Goal: Check status: Check status

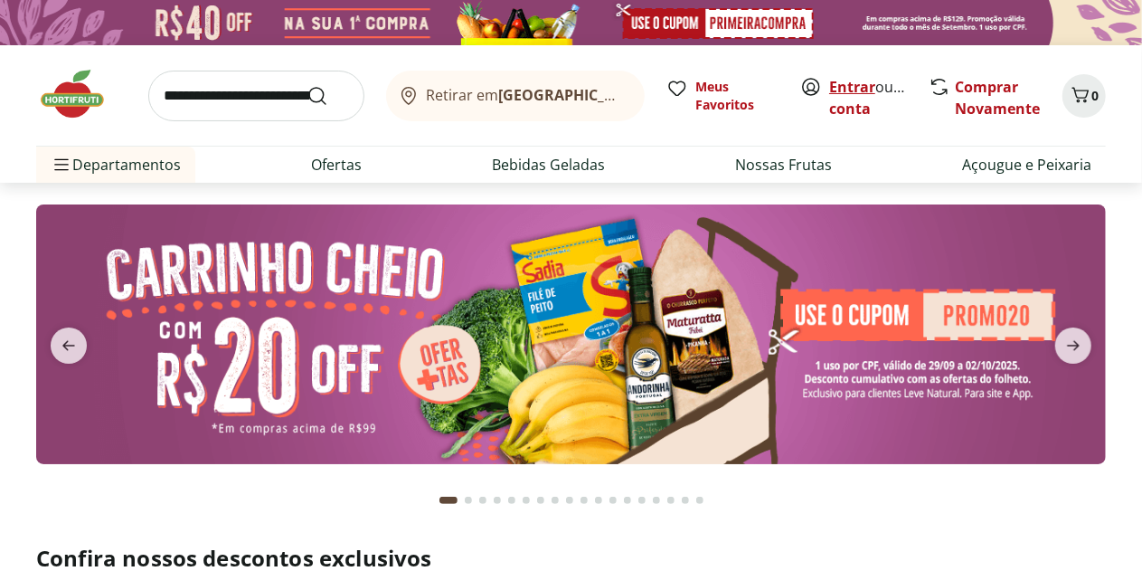
click at [861, 84] on link "Entrar" at bounding box center [852, 87] width 46 height 20
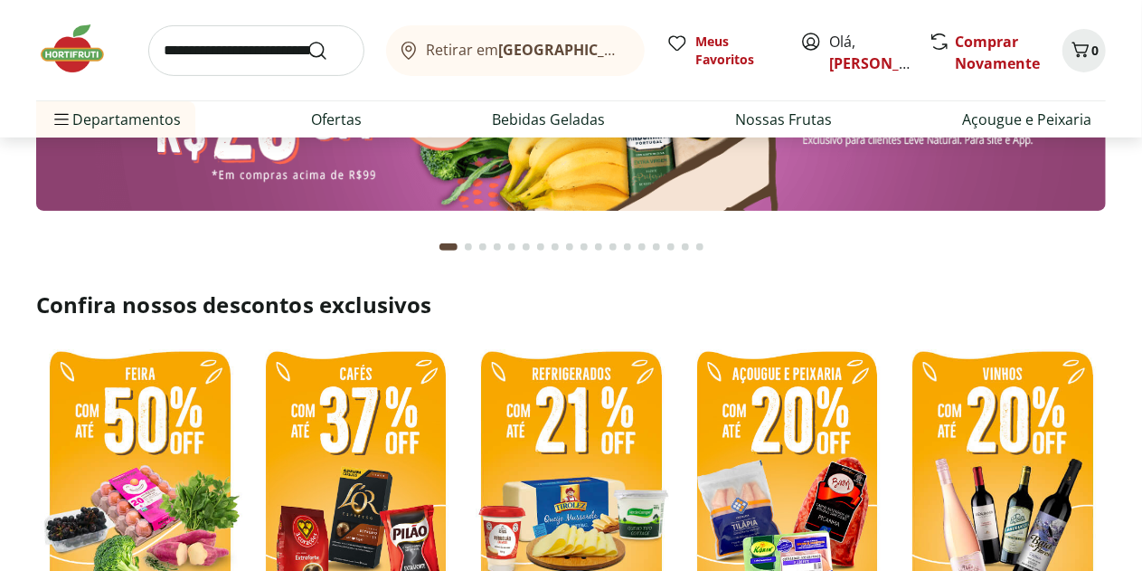
scroll to position [362, 0]
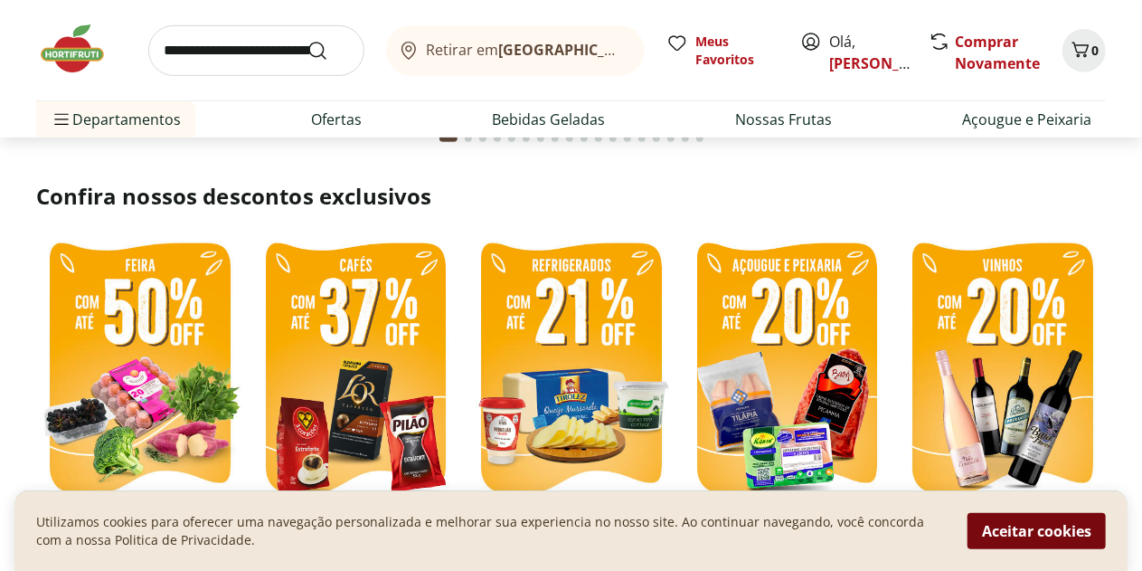
click at [997, 539] on button "Aceitar cookies" at bounding box center [1037, 531] width 138 height 36
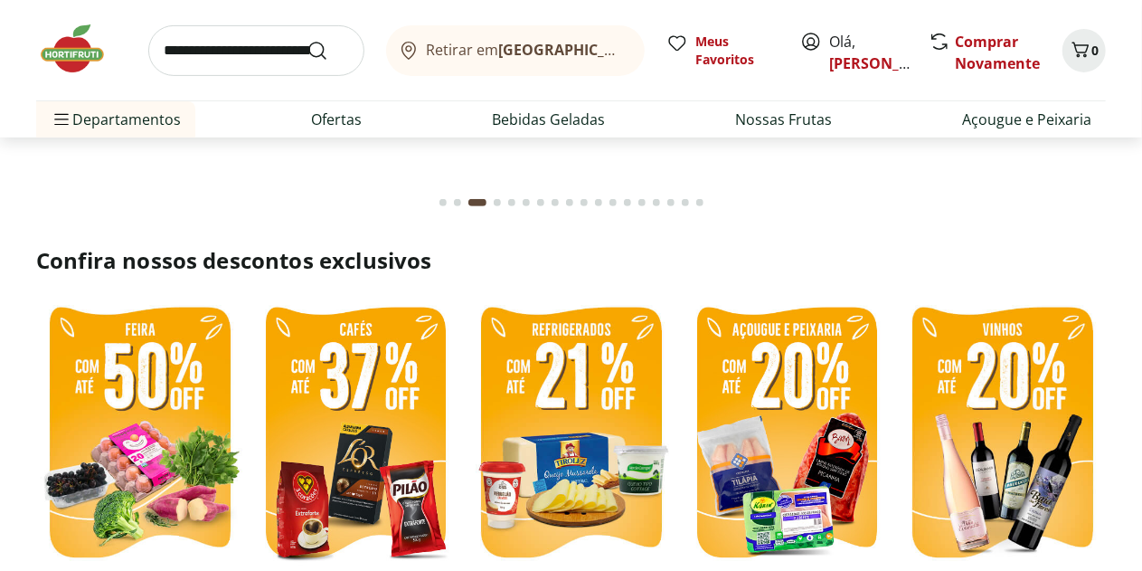
scroll to position [0, 0]
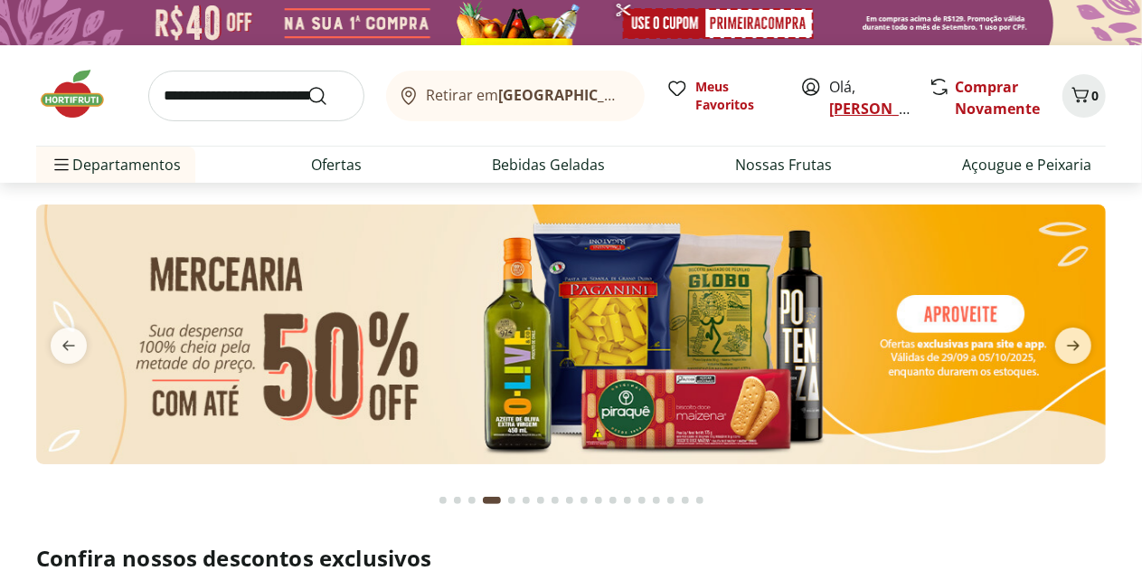
click at [850, 102] on link "[PERSON_NAME]" at bounding box center [888, 109] width 118 height 20
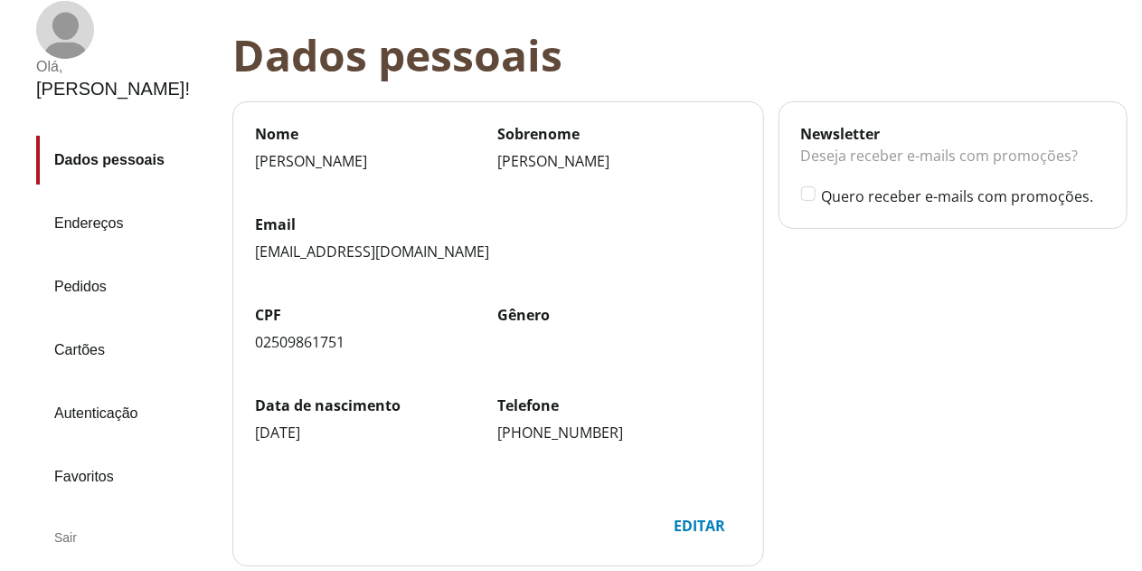
scroll to position [90, 0]
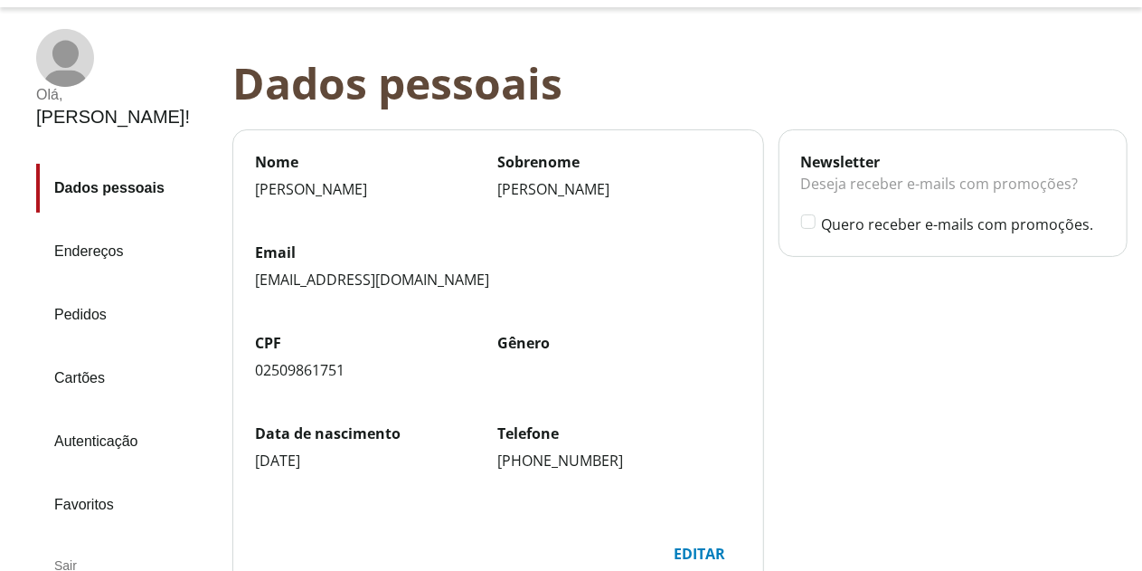
click at [66, 290] on link "Pedidos" at bounding box center [127, 314] width 182 height 49
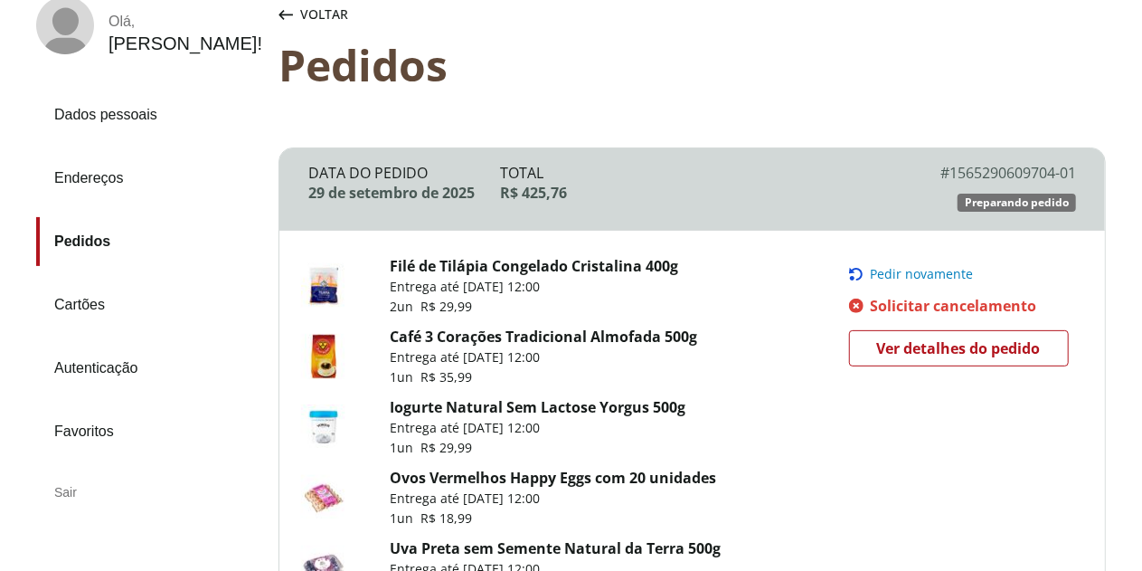
scroll to position [181, 0]
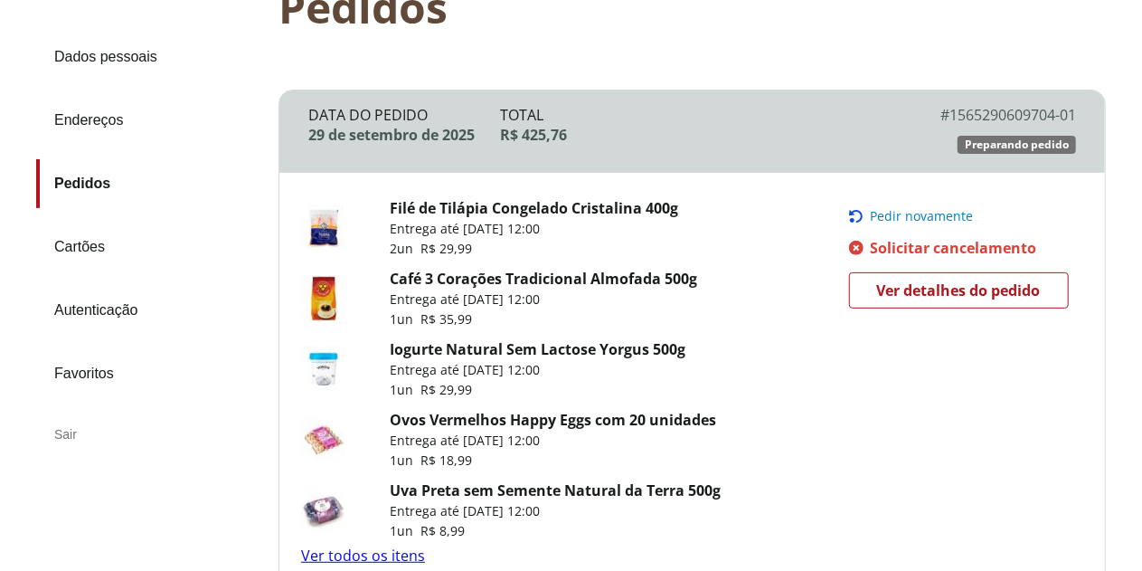
click at [942, 277] on span "Ver detalhes do pedido" at bounding box center [959, 290] width 164 height 27
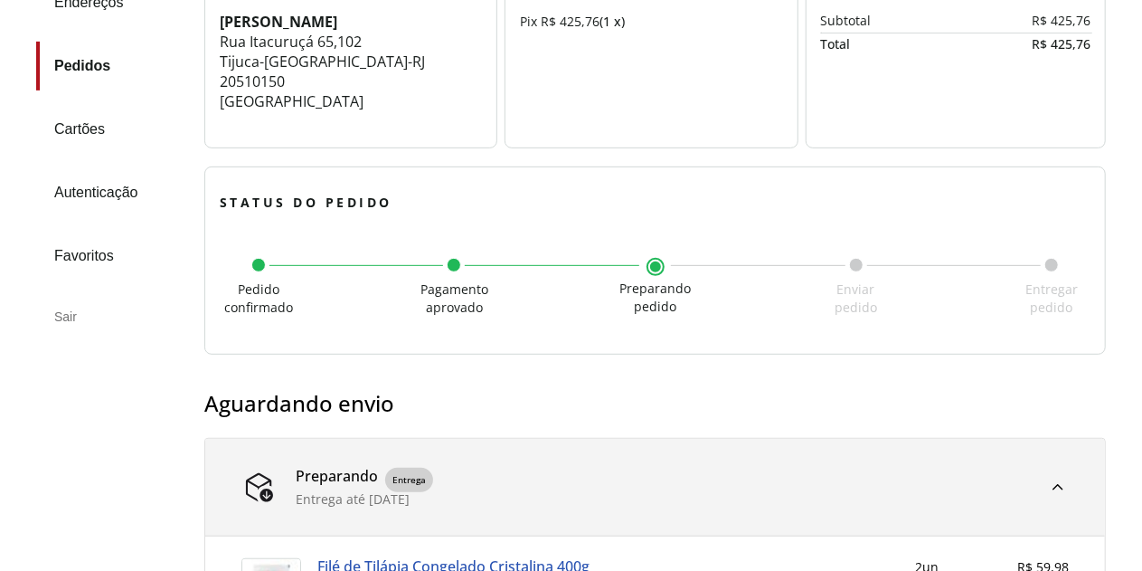
scroll to position [355, 0]
